Goal: Transaction & Acquisition: Purchase product/service

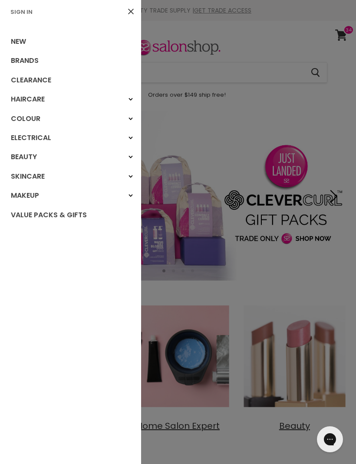
click at [22, 14] on link "Sign In" at bounding box center [21, 12] width 29 height 8
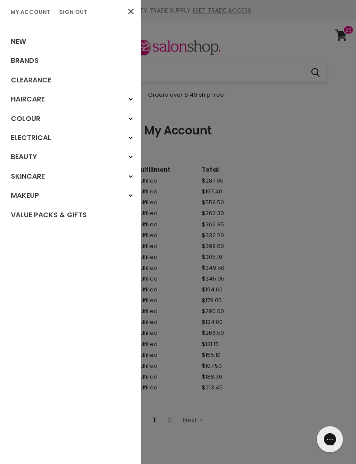
click at [33, 62] on link "Brands" at bounding box center [70, 60] width 141 height 19
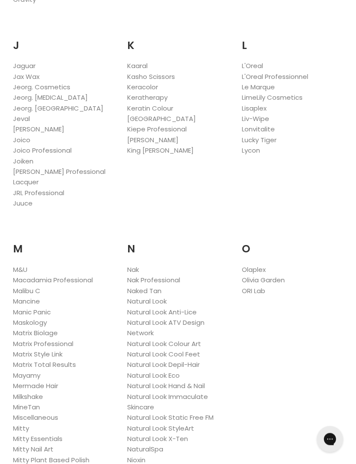
scroll to position [894, 0]
click at [47, 329] on link "Matrix Biolage" at bounding box center [35, 333] width 45 height 9
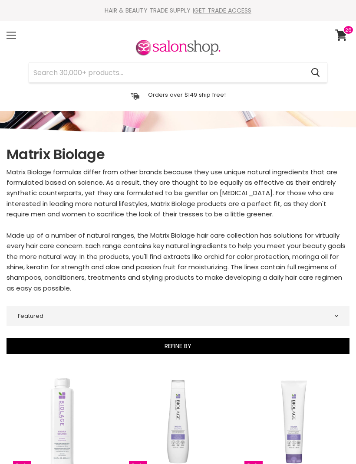
select select "manual"
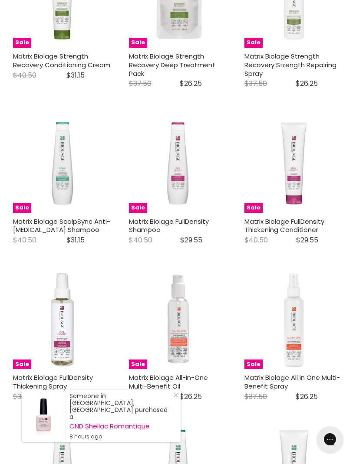
scroll to position [1208, 0]
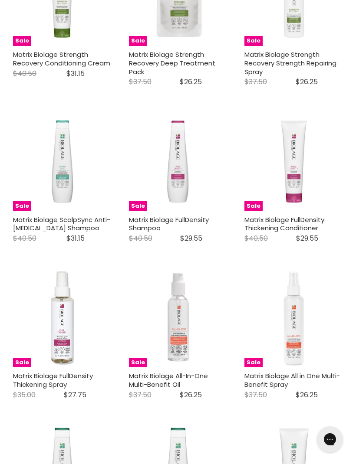
click at [180, 215] on link "Matrix Biolage FullDensity Shampoo" at bounding box center [169, 224] width 80 height 18
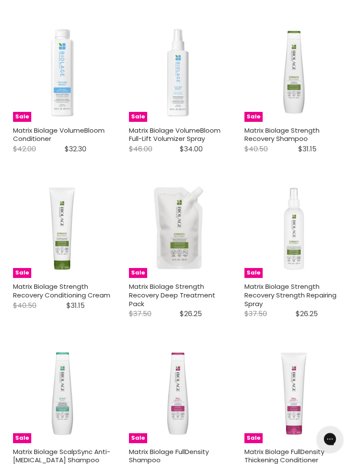
scroll to position [977, 0]
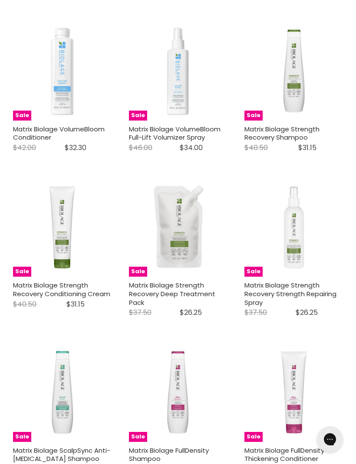
click at [66, 127] on link "Matrix Biolage VolumeBloom Conditioner" at bounding box center [59, 134] width 92 height 18
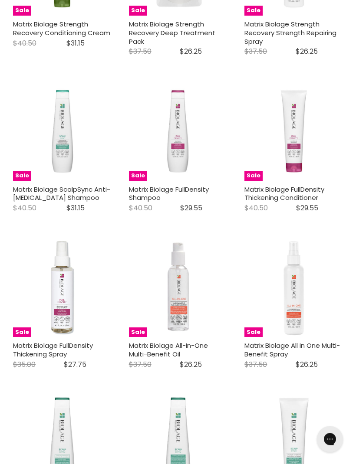
scroll to position [1244, 0]
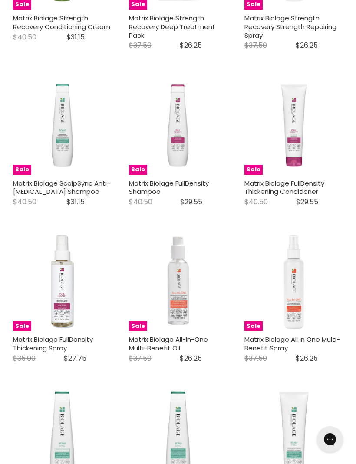
click at [302, 184] on link "Matrix Biolage FullDensity Thickening Conditioner" at bounding box center [284, 188] width 80 height 18
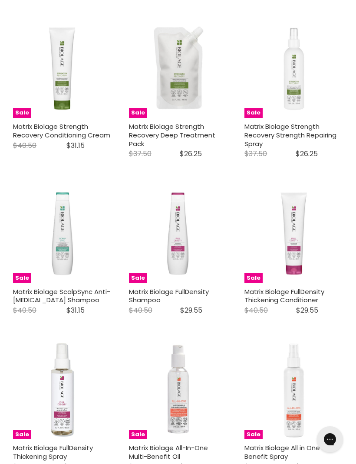
scroll to position [1117, 0]
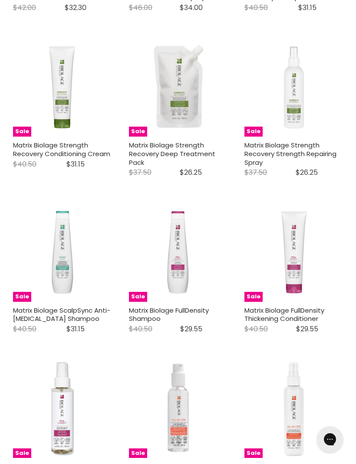
click at [187, 324] on span "$29.55" at bounding box center [191, 329] width 22 height 10
click at [200, 306] on link "Matrix Biolage FullDensity Shampoo" at bounding box center [169, 315] width 80 height 18
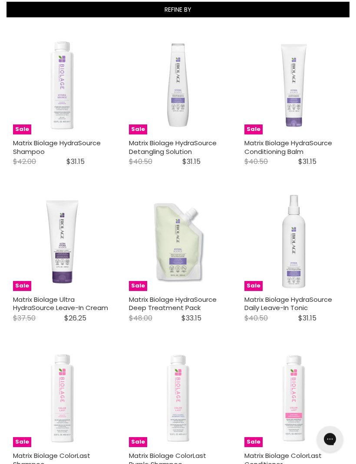
scroll to position [352, 0]
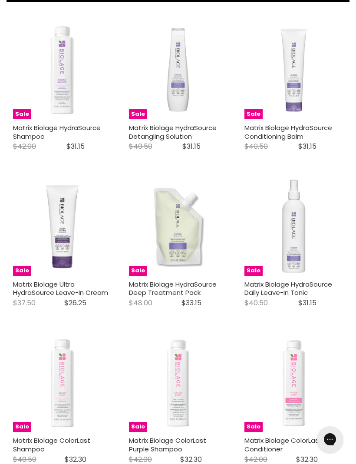
click at [178, 131] on link "Matrix Biolage HydraSource Detangling Solution" at bounding box center [173, 132] width 88 height 18
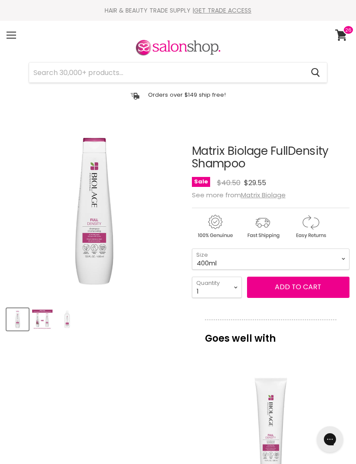
select select "4"
type input "4"
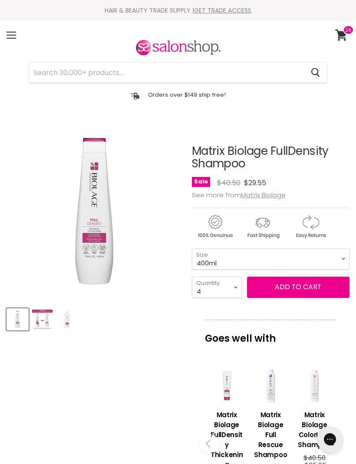
click at [293, 290] on span "Add to cart" at bounding box center [298, 287] width 46 height 10
click at [293, 288] on span "Add to cart" at bounding box center [298, 287] width 46 height 10
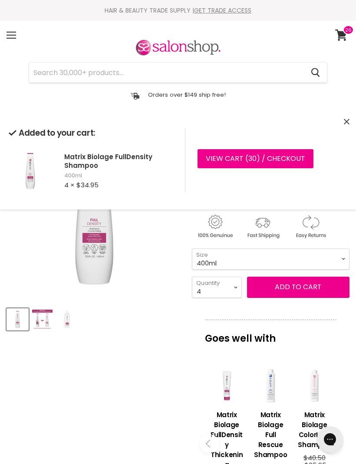
click at [167, 356] on article "Click or scroll to zoom Tap or pinch to zoom Click or scroll to zoom" at bounding box center [178, 424] width 343 height 602
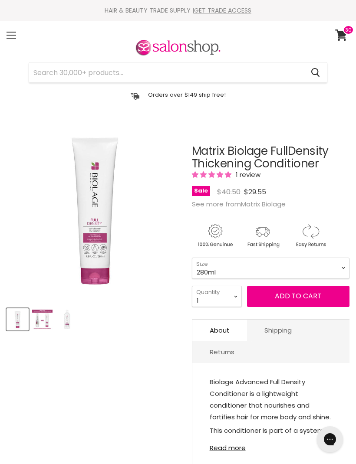
select select "4"
type input "4"
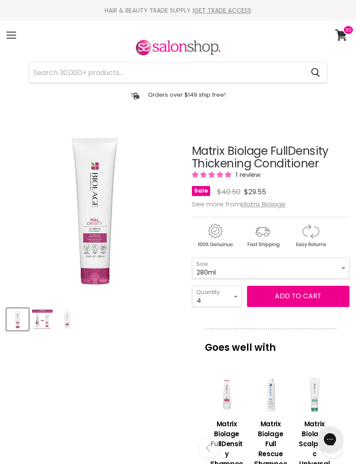
click at [309, 301] on span "Add to cart" at bounding box center [298, 296] width 46 height 10
click at [308, 295] on span "Add to cart" at bounding box center [298, 296] width 46 height 10
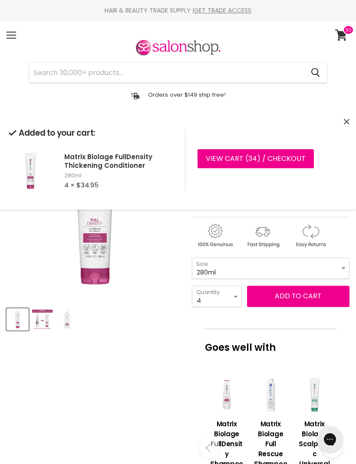
click at [141, 374] on article "Click or scroll to zoom Tap or pinch to zoom Click or scroll to zoom" at bounding box center [178, 423] width 343 height 601
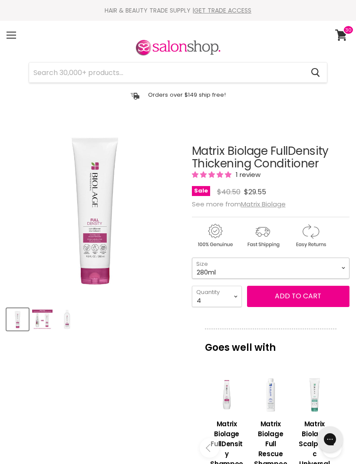
click at [344, 270] on select "280ml 1 Litre" at bounding box center [271, 268] width 158 height 21
select select "1 Litre"
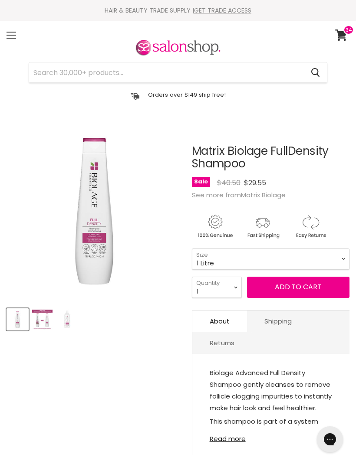
select select "1 Litre"
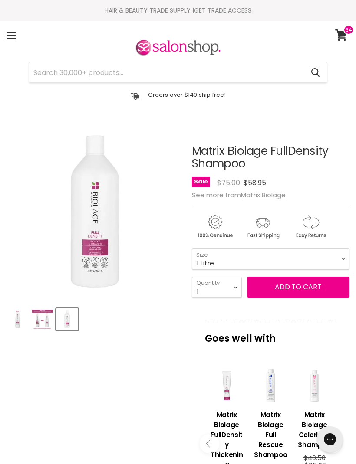
click at [310, 291] on button "Add to cart" at bounding box center [298, 287] width 102 height 21
click at [302, 289] on button "Add to cart" at bounding box center [298, 287] width 102 height 21
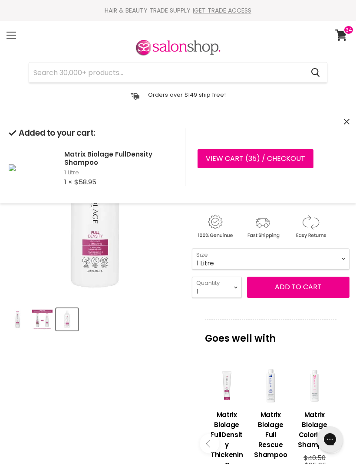
click at [291, 297] on button "Add to cart" at bounding box center [298, 287] width 102 height 21
click at [155, 362] on article "Click or scroll to zoom Tap or pinch to zoom Click or scroll to zoom" at bounding box center [178, 424] width 343 height 602
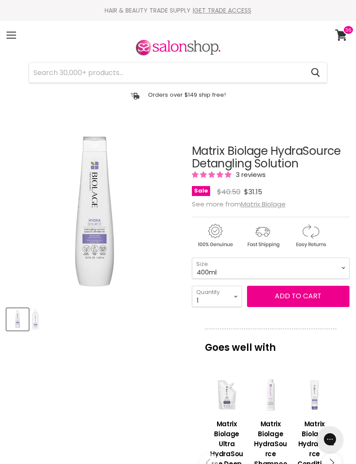
click at [154, 373] on article "Click or scroll to zoom Tap or pinch to zoom Click or scroll to zoom" at bounding box center [178, 438] width 343 height 631
click at [346, 43] on link "View cart" at bounding box center [342, 35] width 23 height 20
click at [348, 34] on span at bounding box center [348, 30] width 11 height 10
click at [343, 36] on icon at bounding box center [341, 35] width 12 height 11
